Goal: Find specific page/section

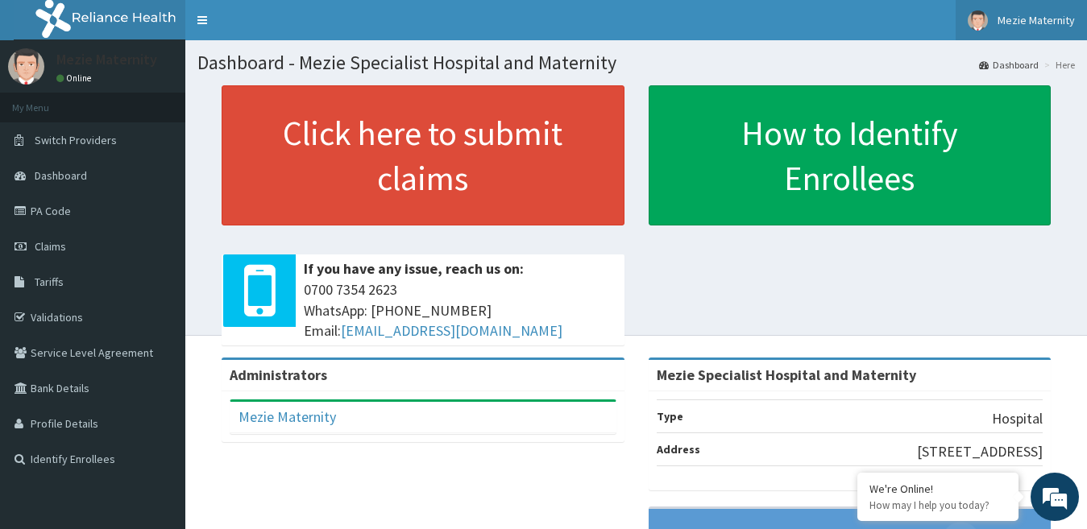
click at [1021, 31] on link "Mezie Maternity" at bounding box center [1020, 20] width 131 height 40
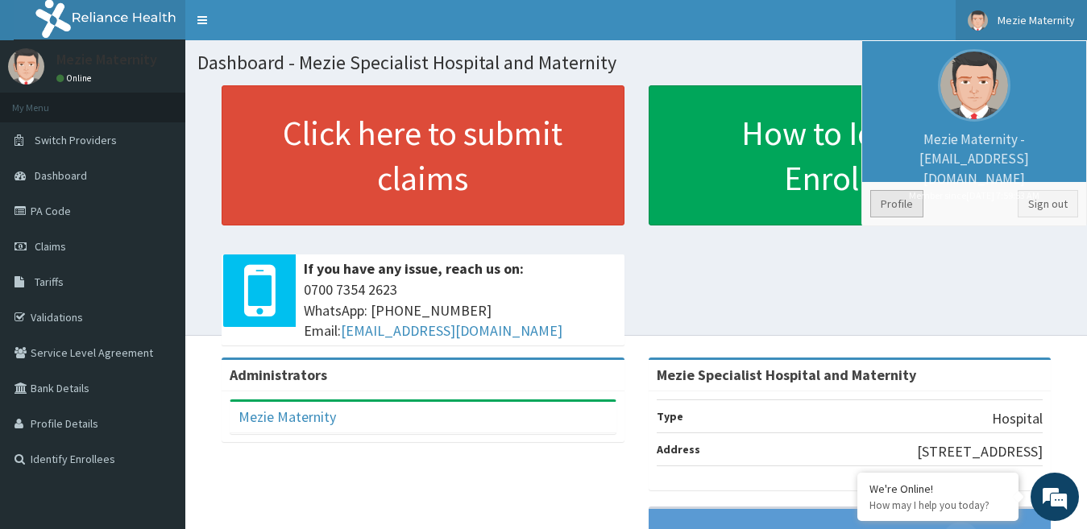
click at [909, 206] on link "Profile" at bounding box center [896, 203] width 53 height 27
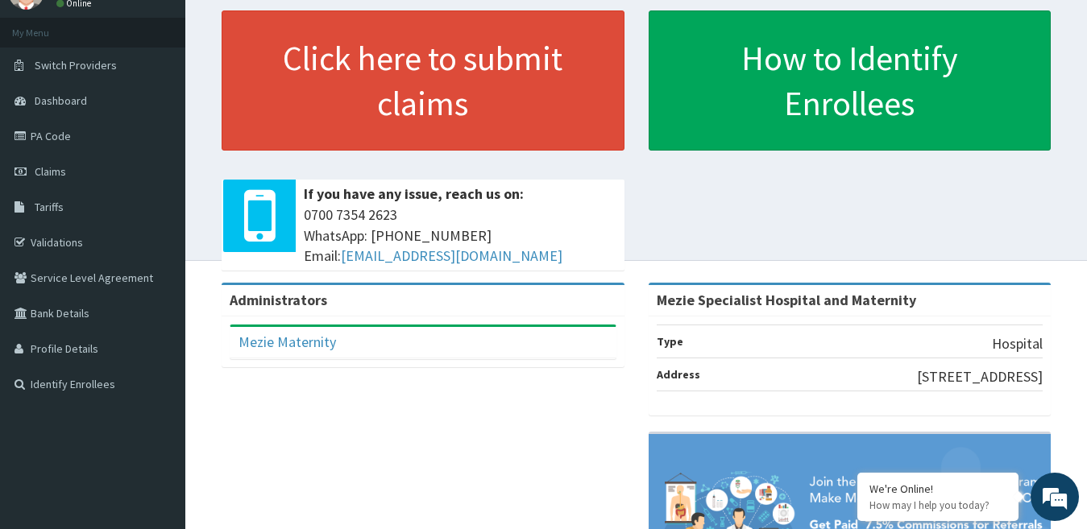
scroll to position [44, 0]
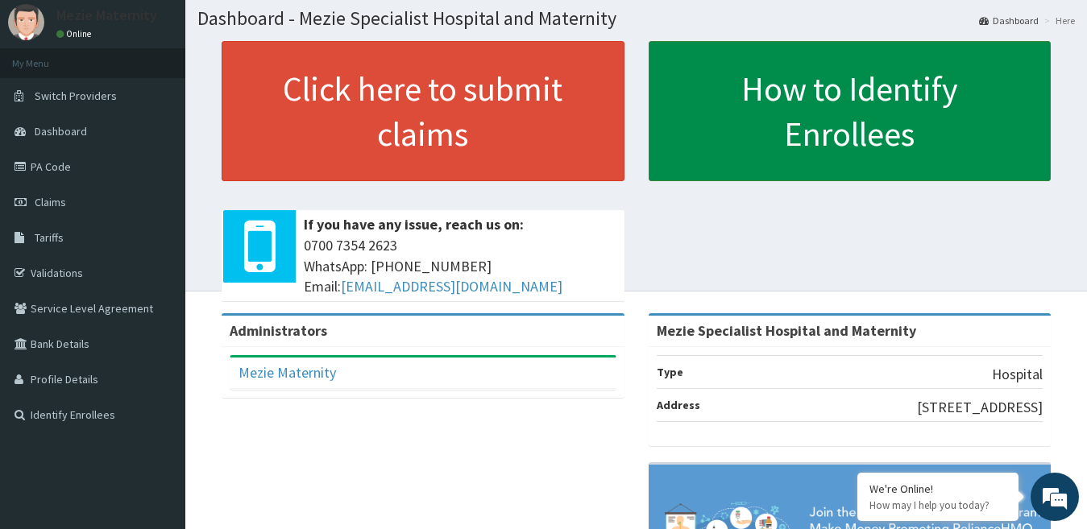
click at [743, 119] on link "How to Identify Enrollees" at bounding box center [849, 111] width 403 height 140
